Goal: Find specific page/section: Find specific page/section

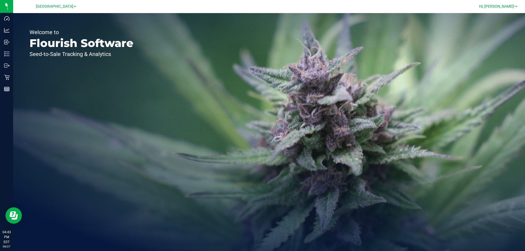
click at [496, 5] on link "Hi, [PERSON_NAME]!" at bounding box center [498, 7] width 43 height 6
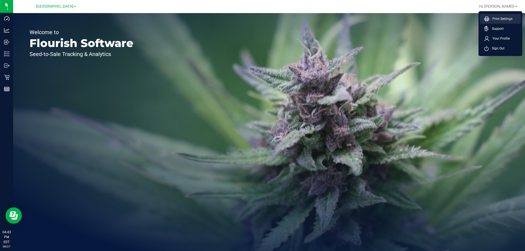
click at [495, 15] on li "Print Settings" at bounding box center [500, 19] width 41 height 10
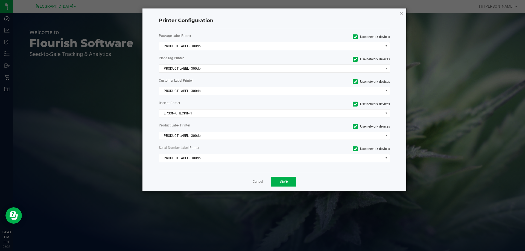
click at [401, 14] on icon "button" at bounding box center [401, 13] width 4 height 7
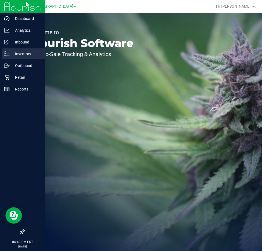
click at [19, 56] on p "Inventory" at bounding box center [26, 54] width 33 height 7
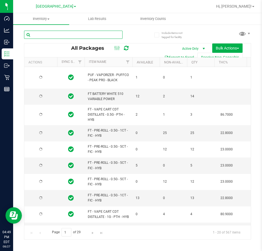
click at [67, 34] on input "text" at bounding box center [73, 35] width 98 height 8
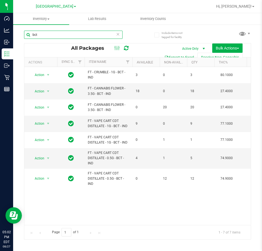
click at [63, 33] on input "bct" at bounding box center [73, 35] width 98 height 8
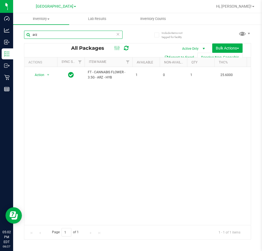
type input "arz"
